Goal: Task Accomplishment & Management: Use online tool/utility

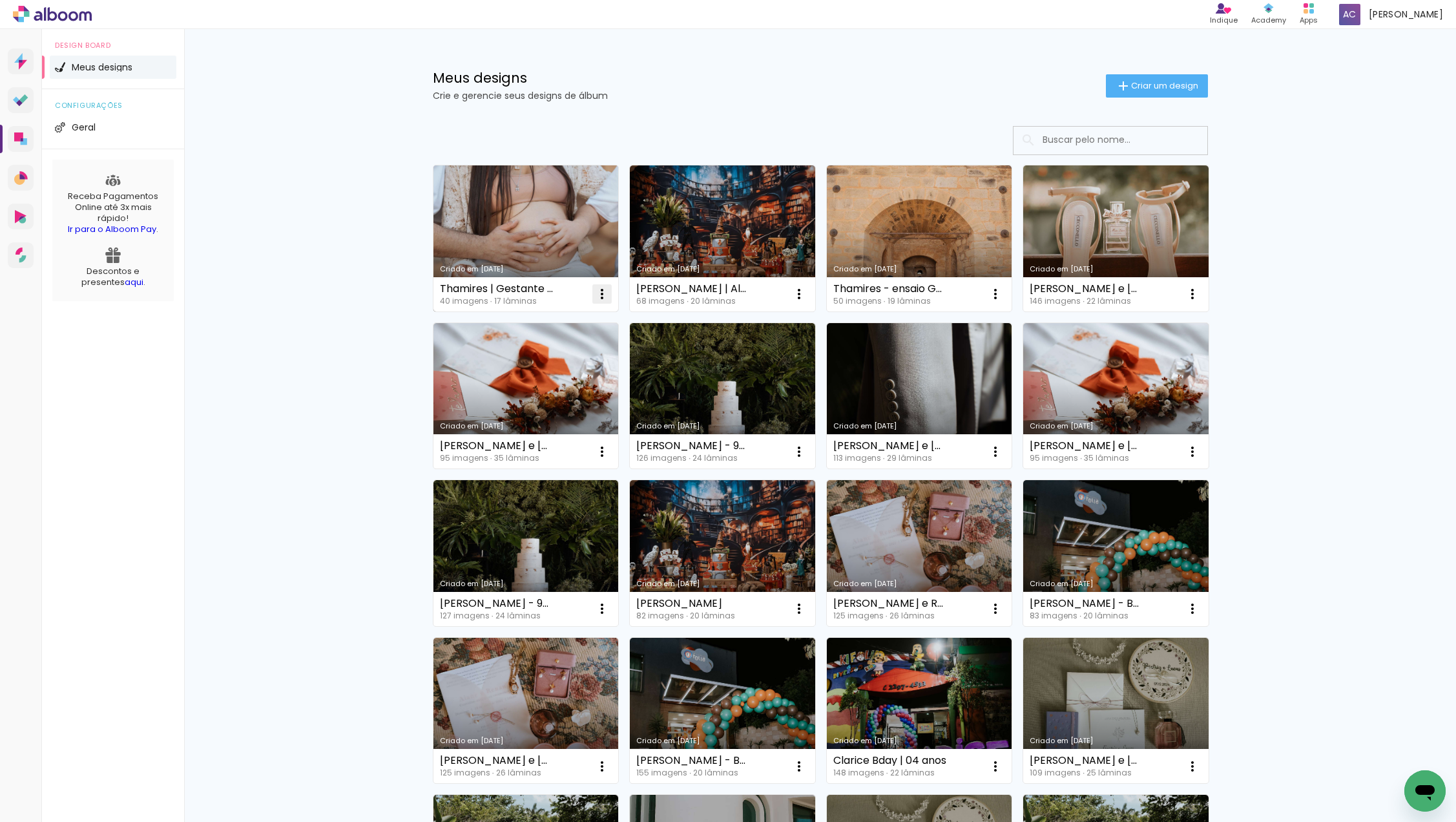
click at [602, 294] on iron-icon at bounding box center [602, 294] width 16 height 16
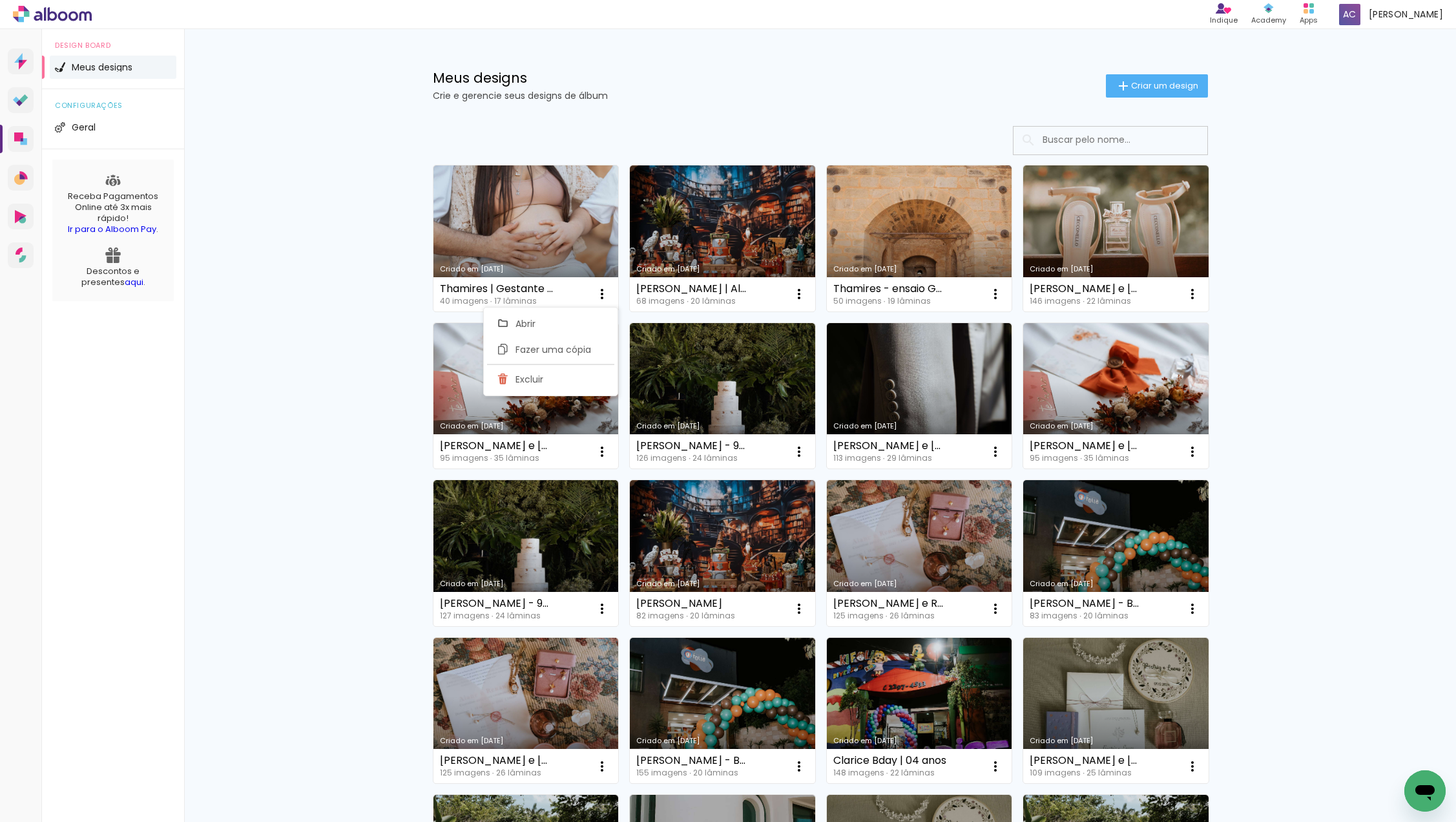
click at [682, 139] on div at bounding box center [820, 140] width 775 height 29
click at [1140, 76] on paper-button "Criar um design" at bounding box center [1157, 85] width 102 height 23
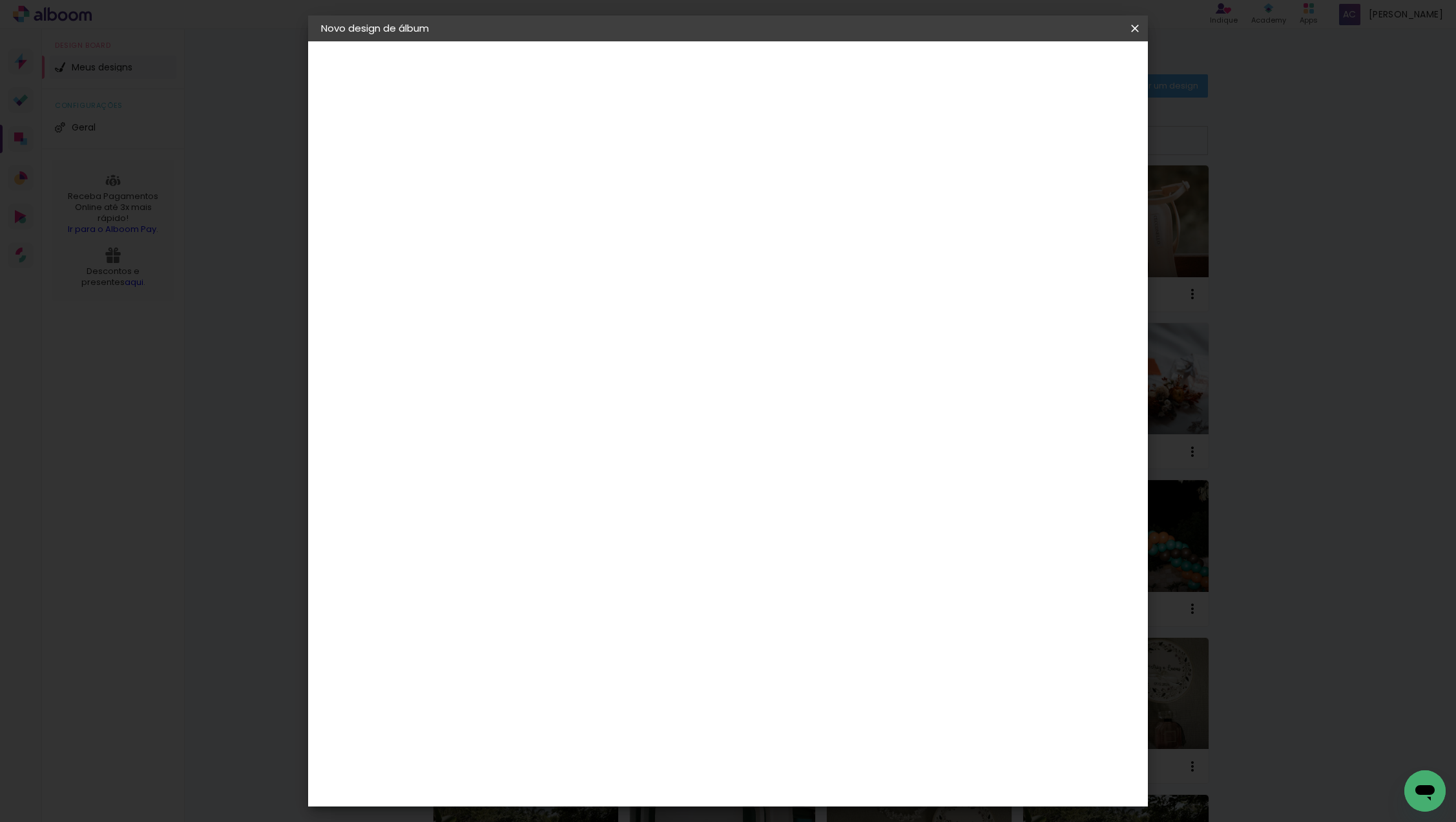
click at [532, 181] on input at bounding box center [532, 173] width 0 height 20
type input "Thamires | Gestante | Vertical"
click at [0, 0] on slot "Avançar" at bounding box center [0, 0] width 0 height 0
click at [631, 250] on input at bounding box center [565, 246] width 130 height 16
type input "evi"
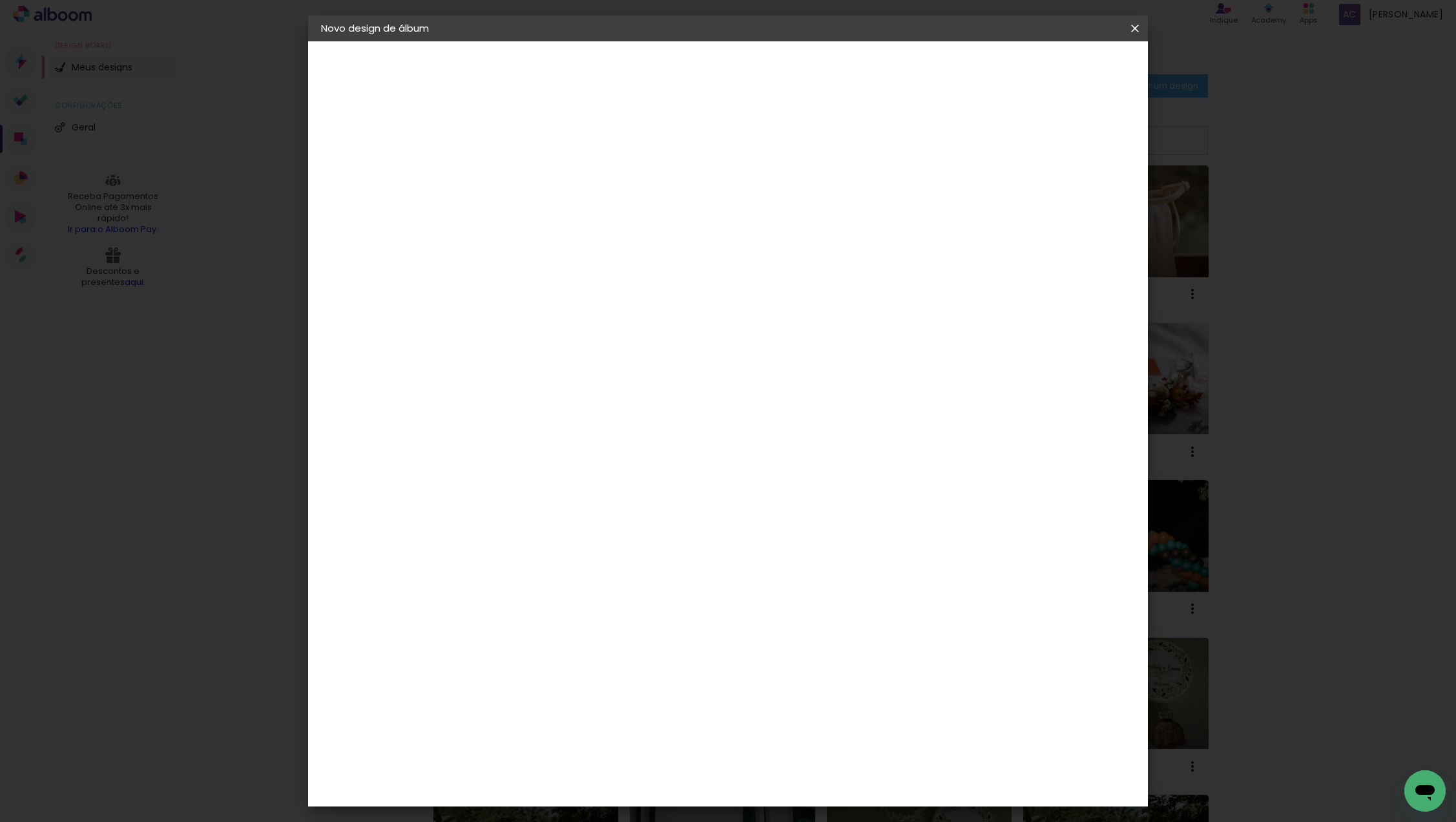
type paper-input "evi"
click at [570, 294] on div "Evidence" at bounding box center [547, 292] width 46 height 10
click at [0, 0] on slot "Avançar" at bounding box center [0, 0] width 0 height 0
click at [582, 216] on input "text" at bounding box center [557, 225] width 50 height 20
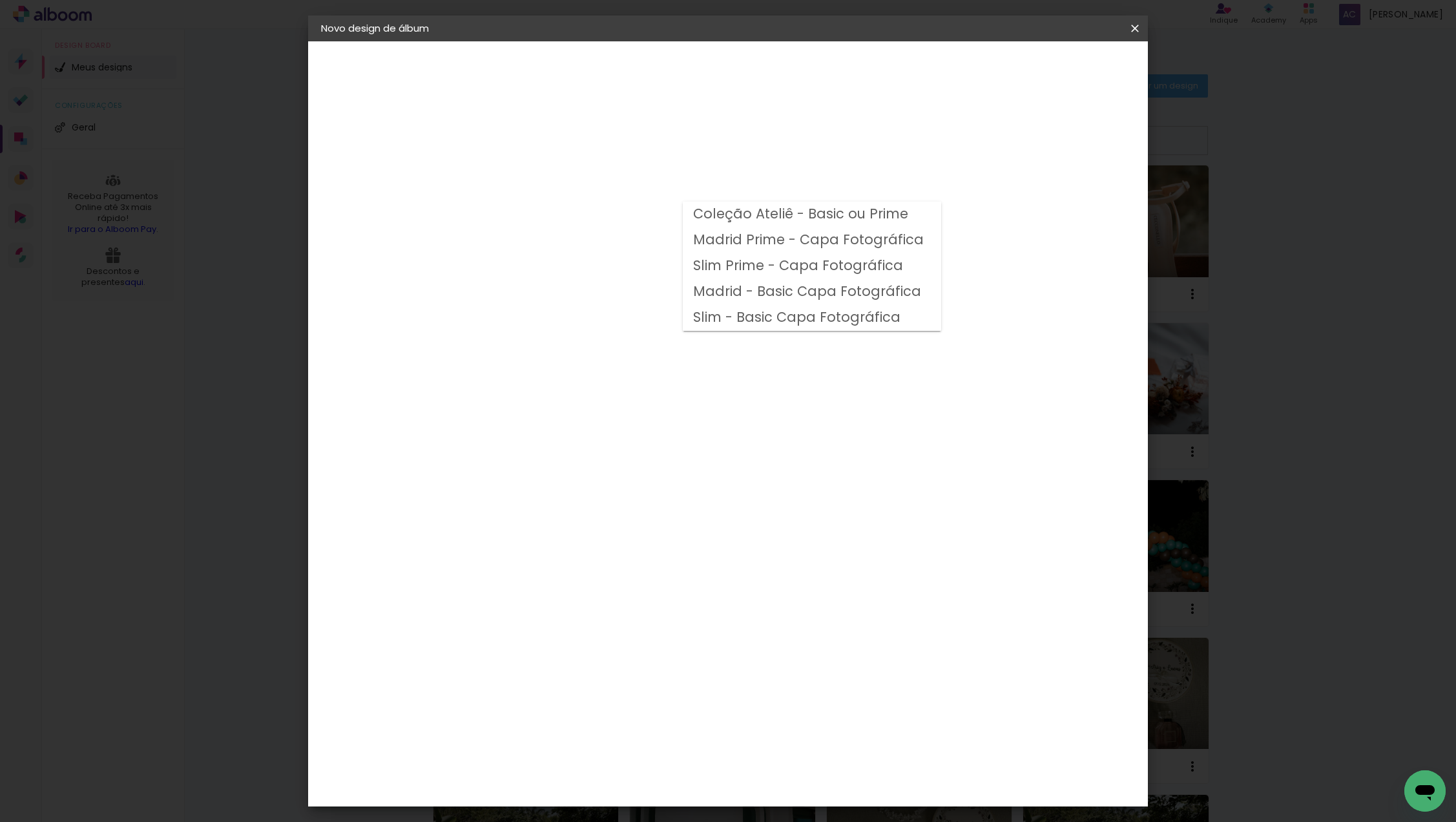
click at [0, 0] on slot "Coleção Ateliê - Basic ou Prime" at bounding box center [0, 0] width 0 height 0
type input "Coleção Ateliê - Basic ou Prime"
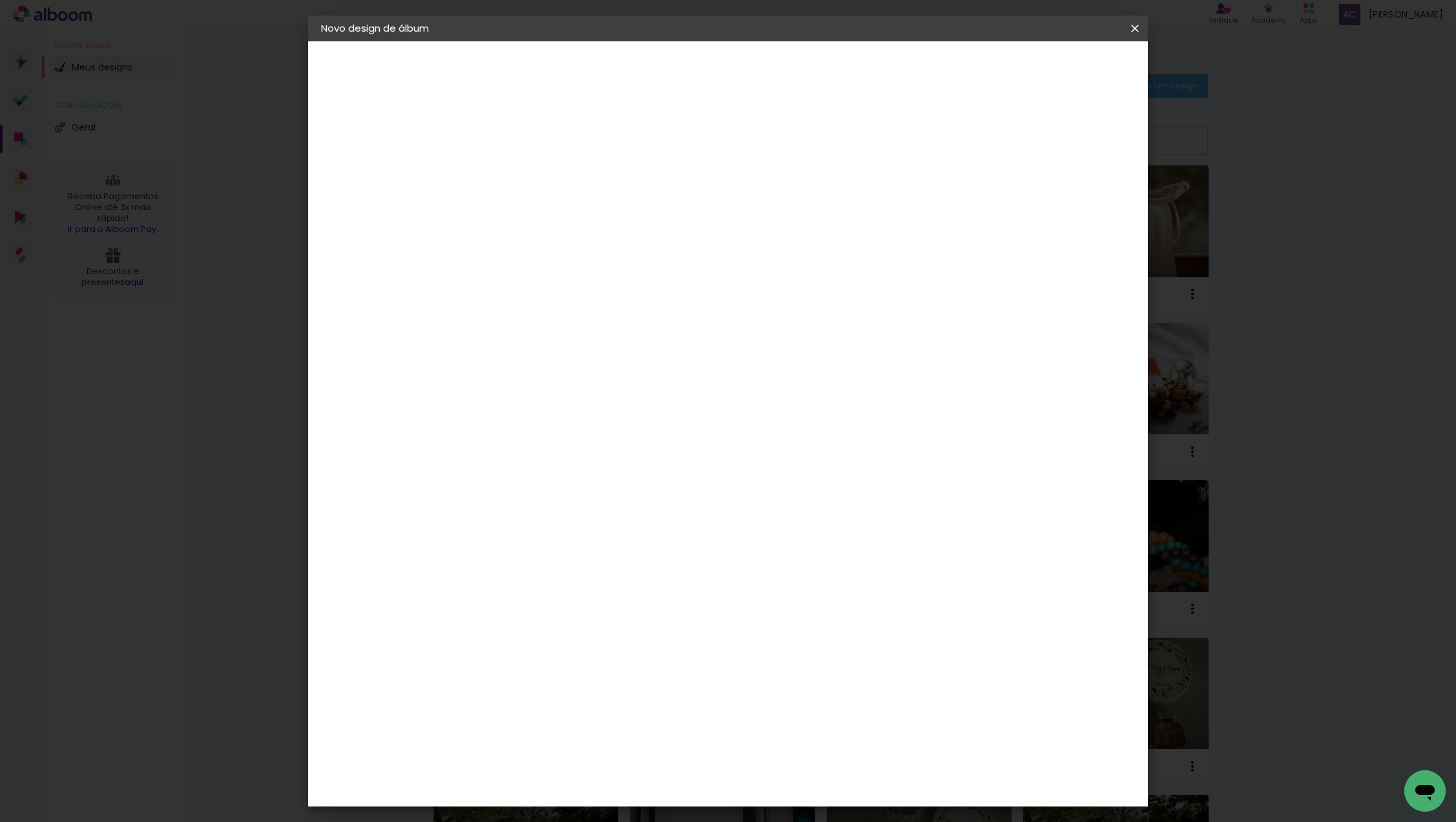
scroll to position [127, 0]
click at [742, 74] on paper-button "Avançar" at bounding box center [711, 69] width 63 height 22
click at [991, 145] on div at bounding box center [985, 139] width 12 height 12
type paper-checkbox "on"
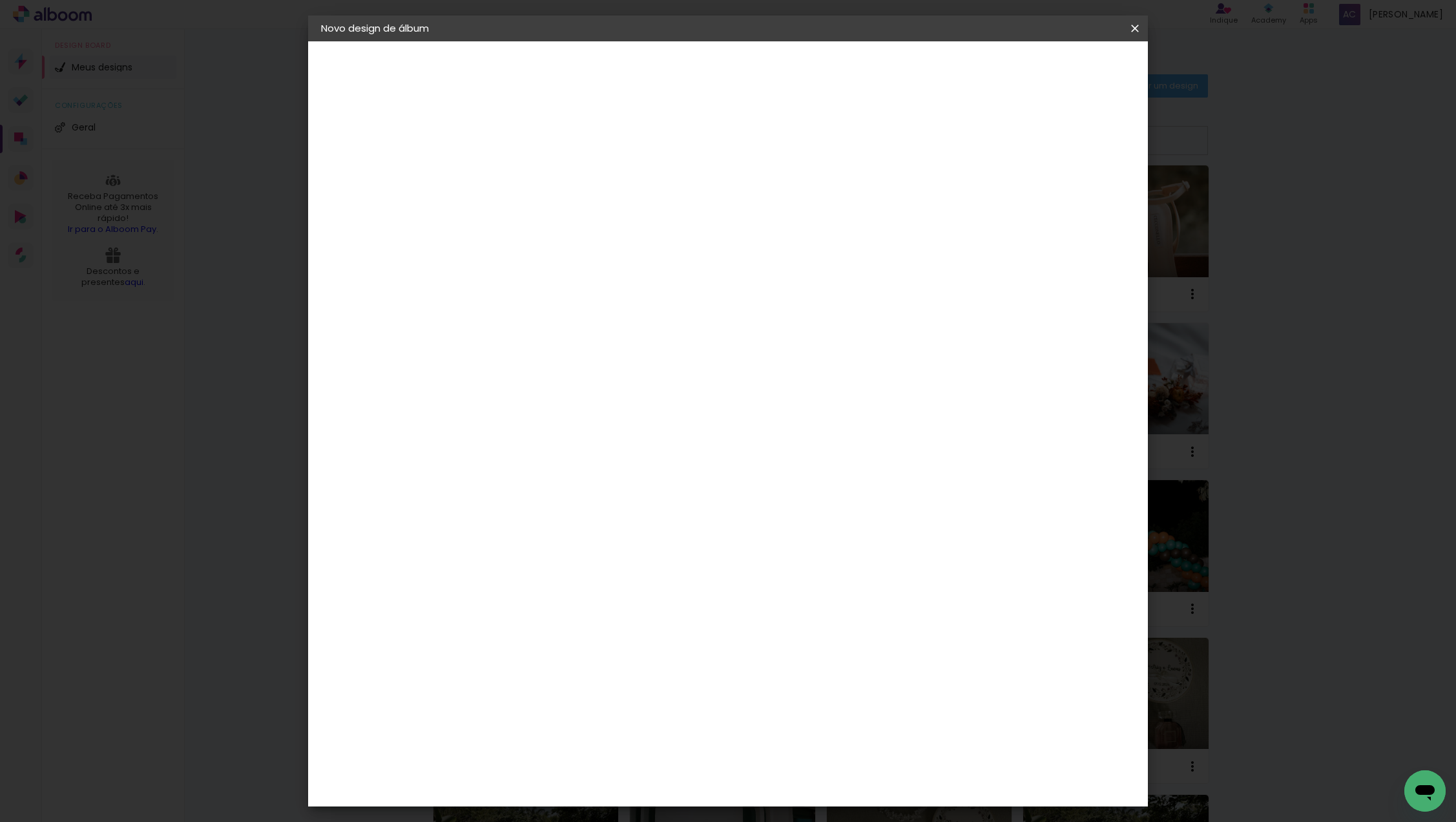
click at [1064, 64] on span "Iniciar design" at bounding box center [1034, 68] width 59 height 9
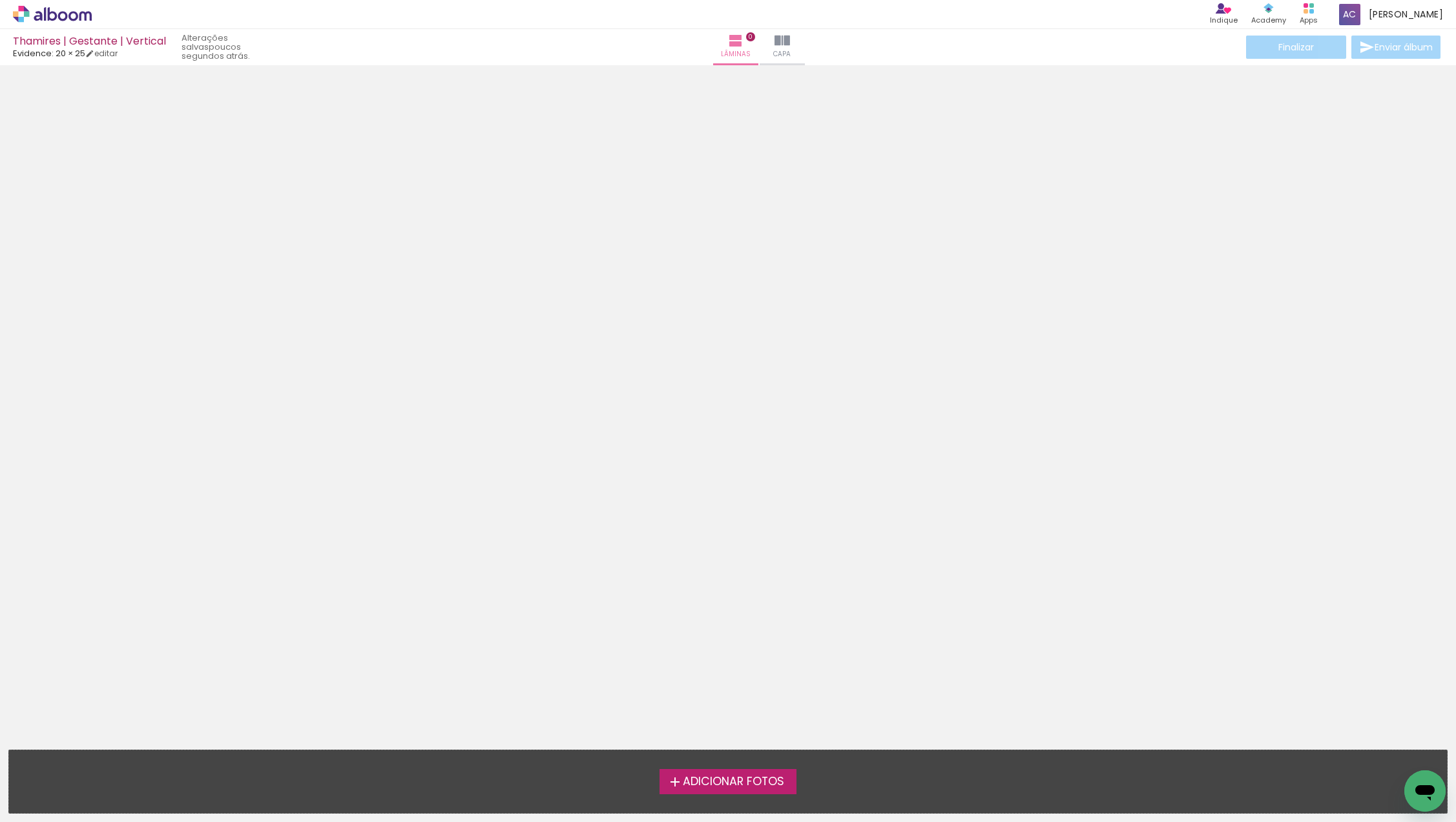
click at [765, 776] on span "Adicionar Fotos" at bounding box center [733, 782] width 102 height 12
click at [0, 0] on input "file" at bounding box center [0, 0] width 0 height 0
